Goal: Task Accomplishment & Management: Use online tool/utility

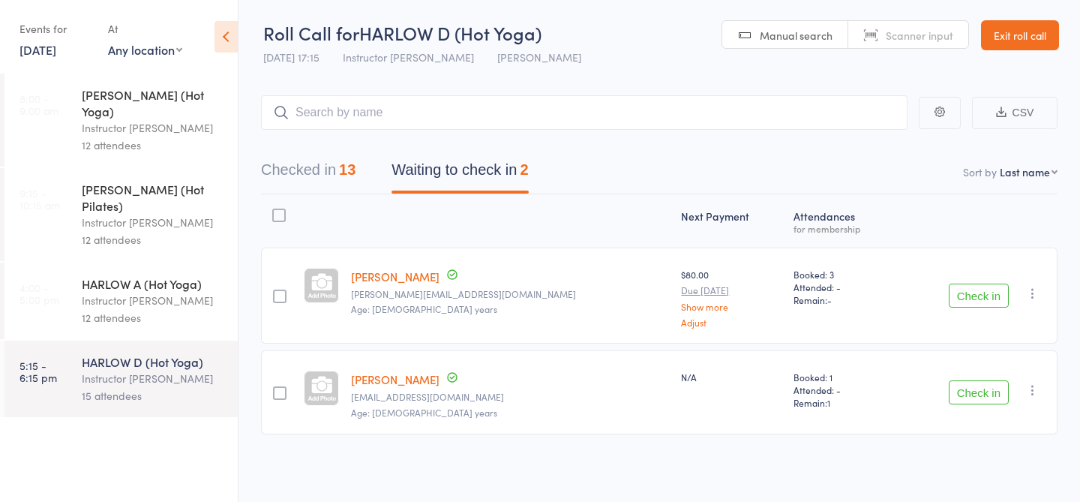
click at [83, 309] on div "12 attendees" at bounding box center [153, 317] width 143 height 17
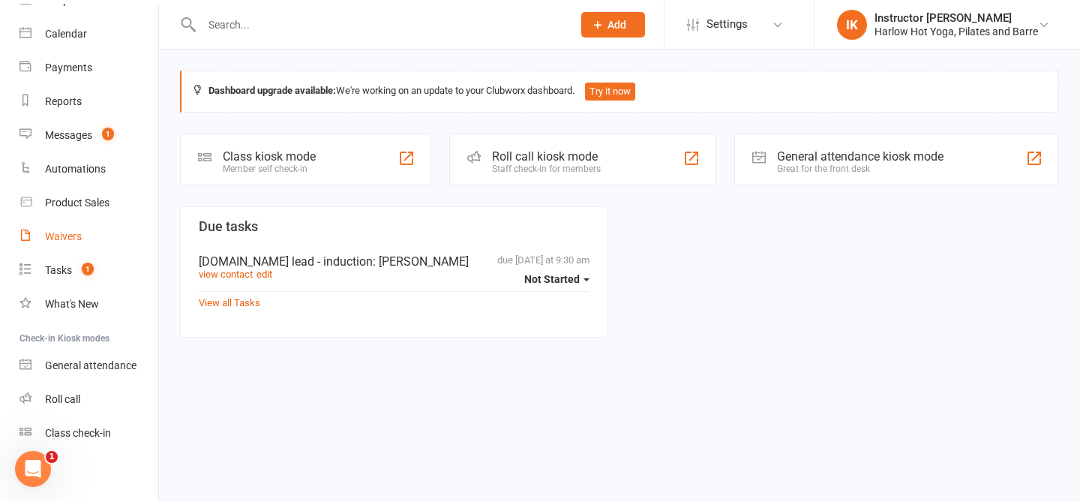
scroll to position [116, 0]
click at [58, 398] on div "Roll call" at bounding box center [62, 397] width 35 height 12
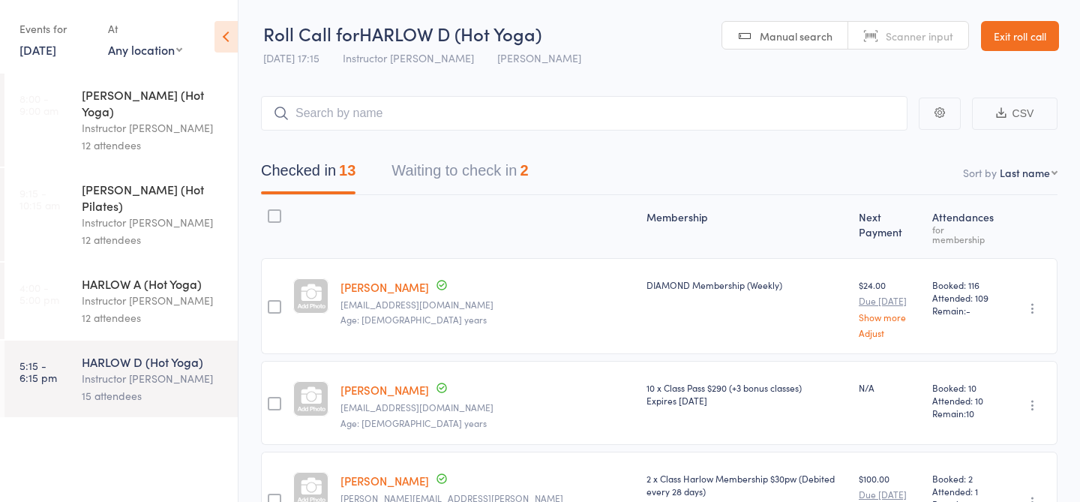
click at [1019, 37] on link "Exit roll call" at bounding box center [1020, 36] width 78 height 30
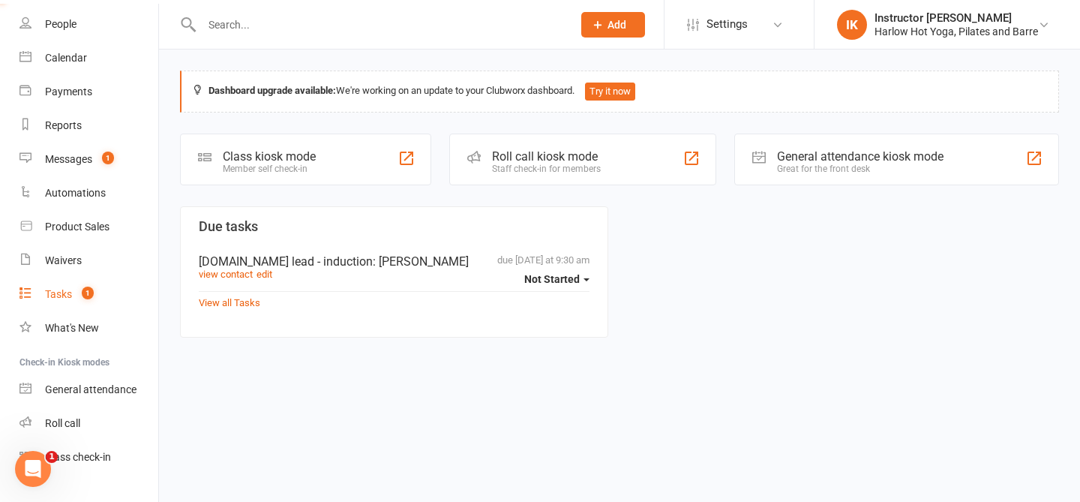
scroll to position [101, 0]
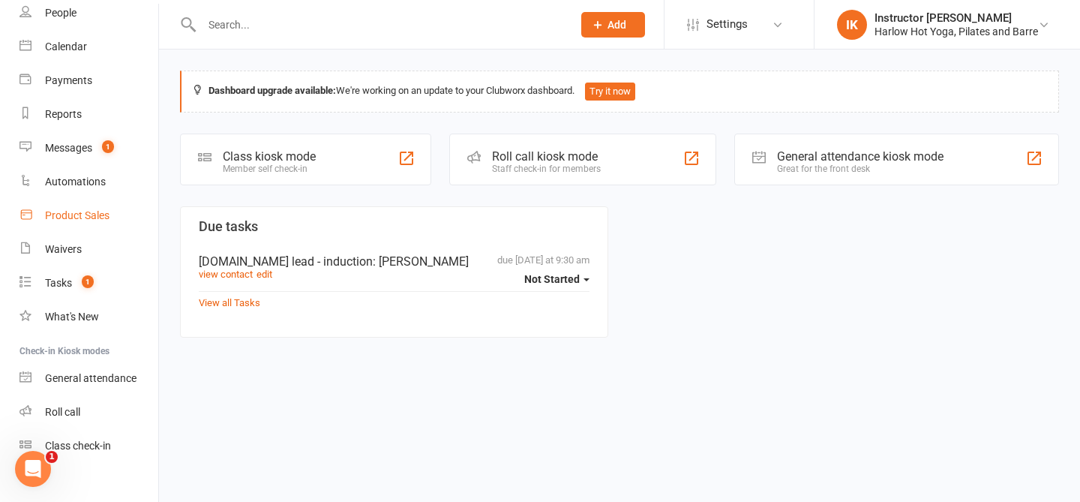
click at [50, 214] on div "Product Sales" at bounding box center [77, 215] width 64 height 12
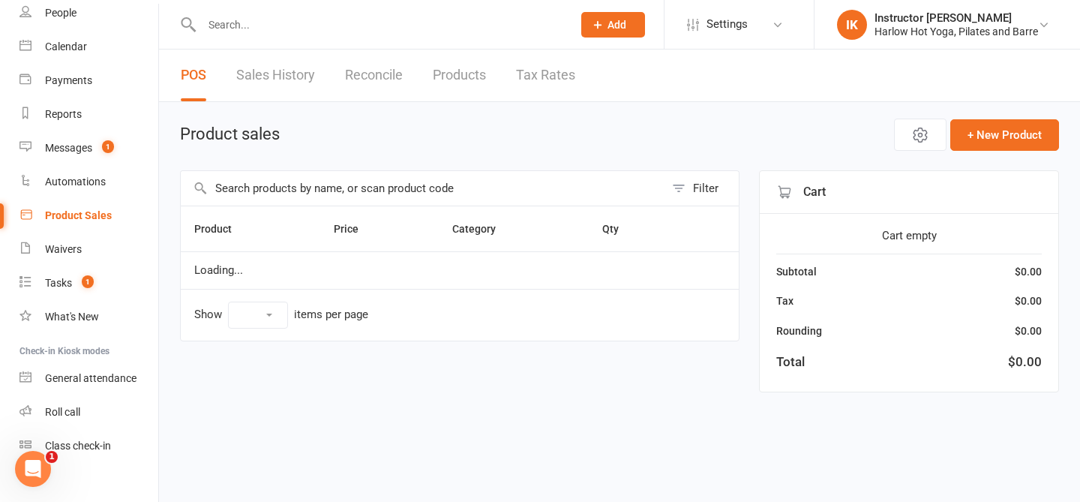
select select "10"
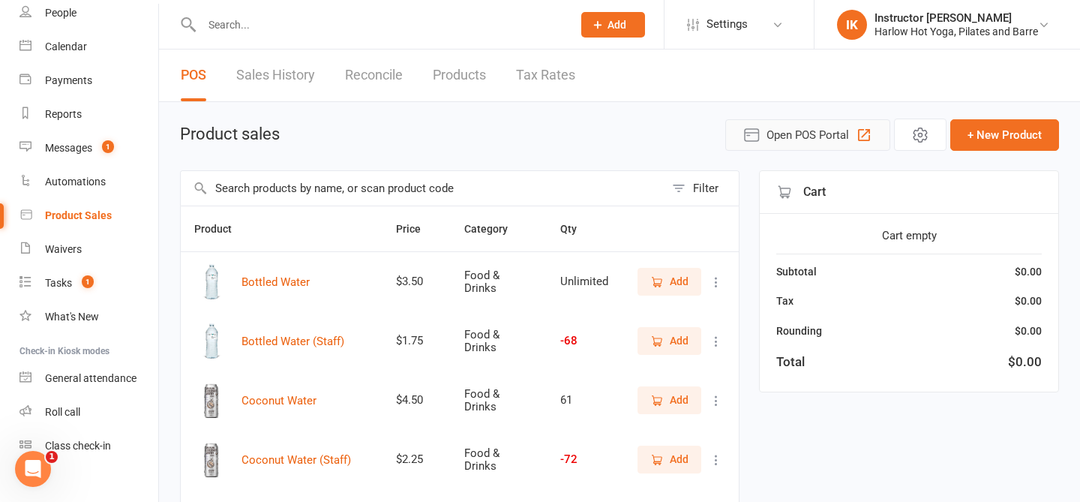
click at [786, 137] on span "Open POS Portal" at bounding box center [807, 135] width 82 height 18
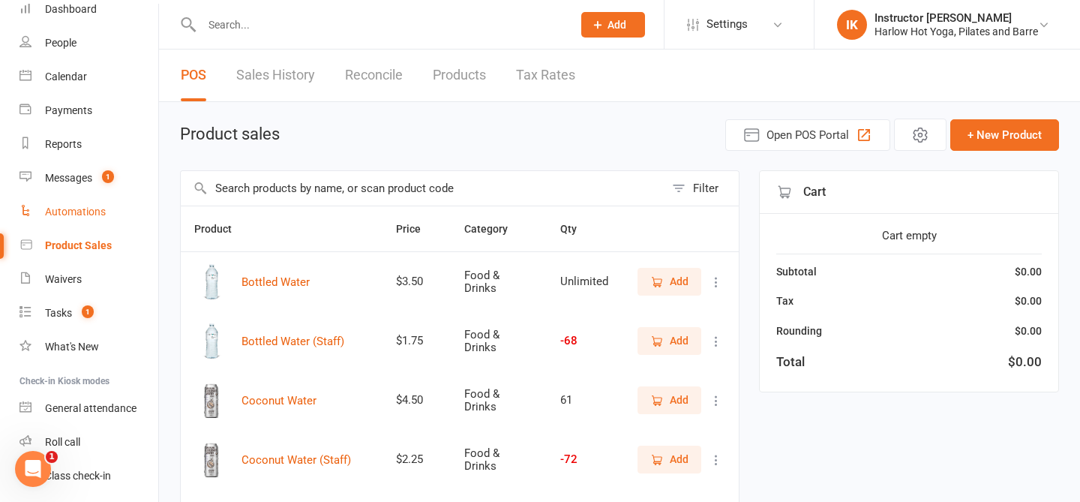
scroll to position [118, 0]
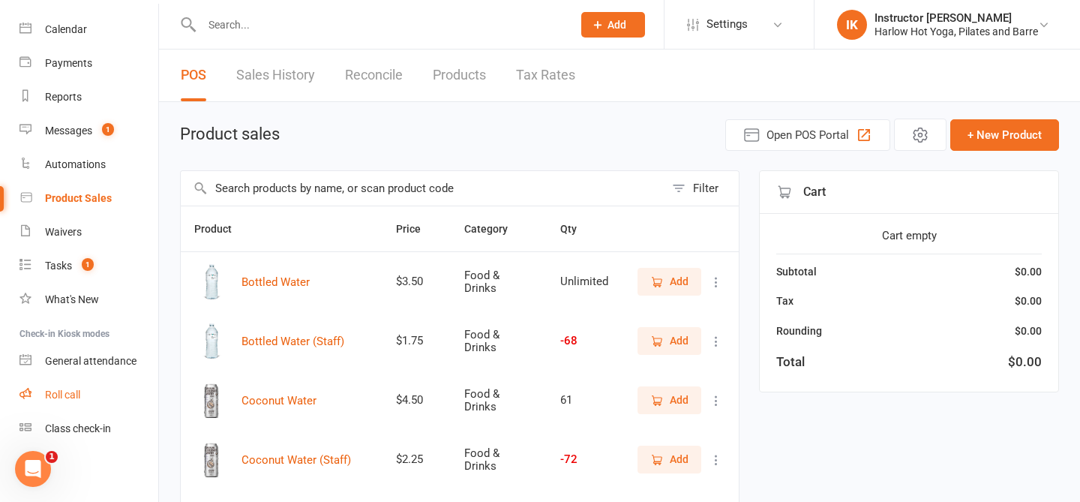
click at [70, 389] on div "Roll call" at bounding box center [62, 394] width 35 height 12
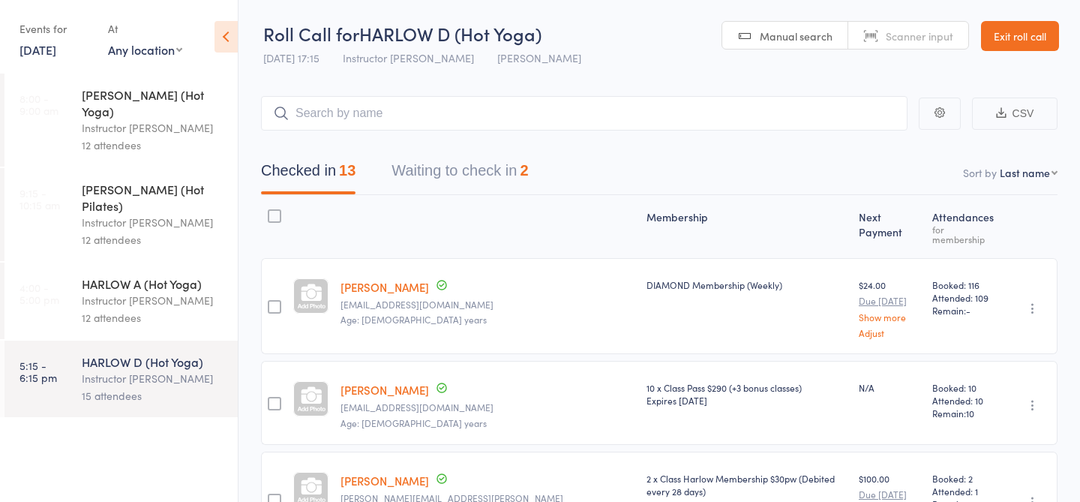
click at [28, 49] on link "[DATE]" at bounding box center [37, 49] width 37 height 16
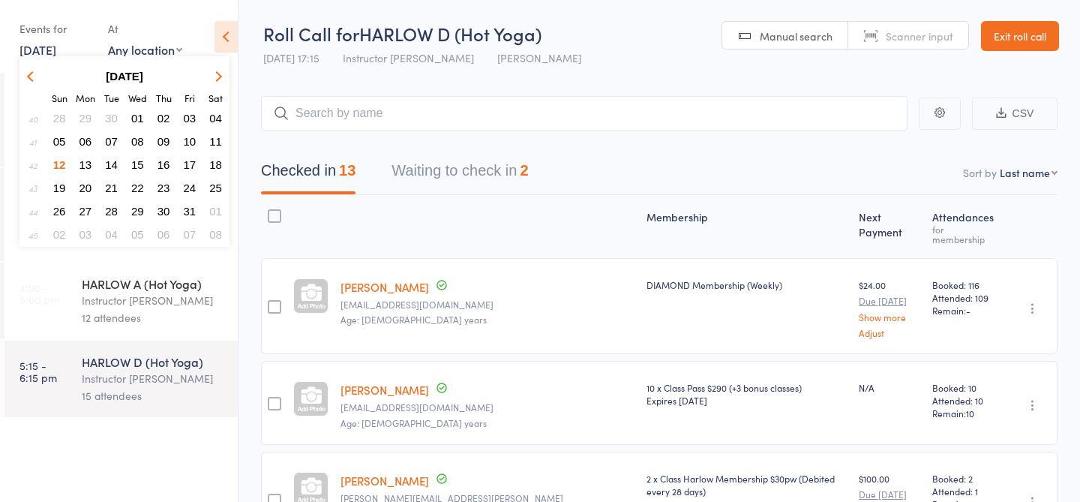
click at [88, 164] on span "13" at bounding box center [85, 164] width 13 height 13
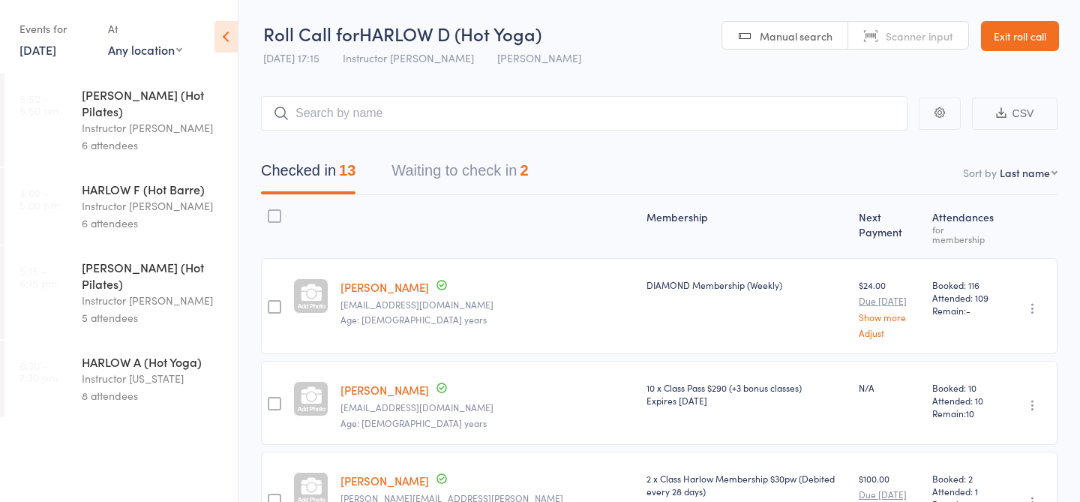
click at [132, 309] on div "5 attendees" at bounding box center [153, 317] width 143 height 17
